Goal: Task Accomplishment & Management: Use online tool/utility

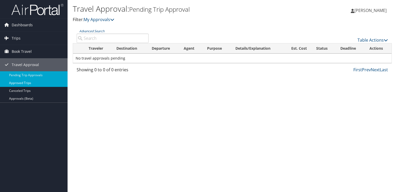
click at [25, 82] on link "Approved Trips" at bounding box center [34, 83] width 68 height 8
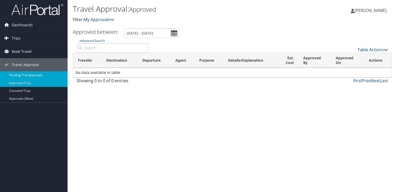
click at [30, 74] on link "Pending Trip Approvals" at bounding box center [34, 75] width 68 height 8
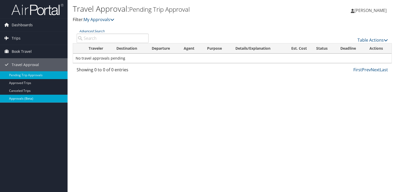
click at [27, 98] on link "Approvals (Beta)" at bounding box center [34, 99] width 68 height 8
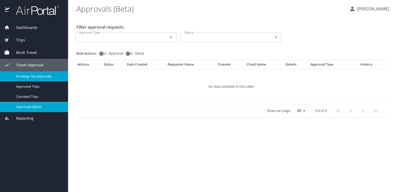
click at [28, 76] on span "Pending Trip Approvals" at bounding box center [39, 76] width 46 height 5
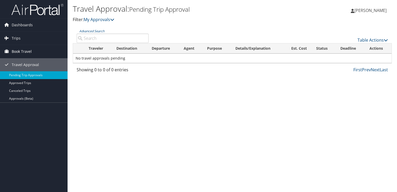
click at [26, 51] on span "Book Travel" at bounding box center [22, 51] width 20 height 13
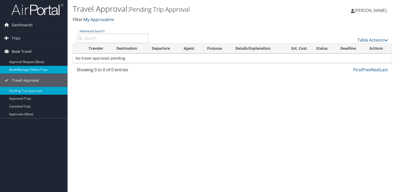
click at [25, 68] on link "Book/Manage Online Trips" at bounding box center [34, 70] width 68 height 8
